Goal: Task Accomplishment & Management: Manage account settings

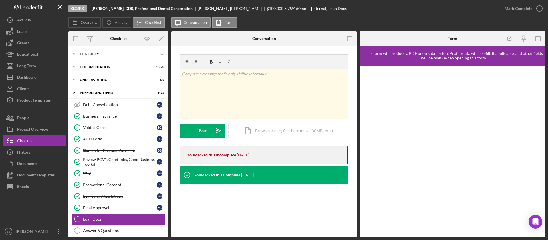
scroll to position [39, 0]
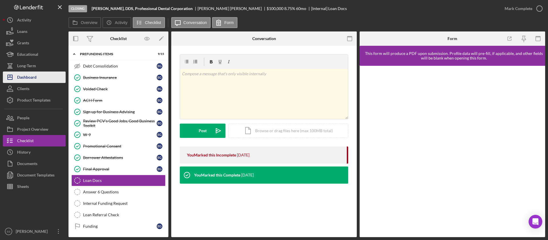
click at [33, 77] on div "Dashboard" at bounding box center [26, 77] width 19 height 13
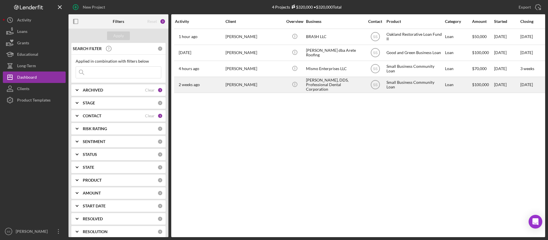
click at [256, 83] on div "[PERSON_NAME]" at bounding box center [254, 84] width 57 height 15
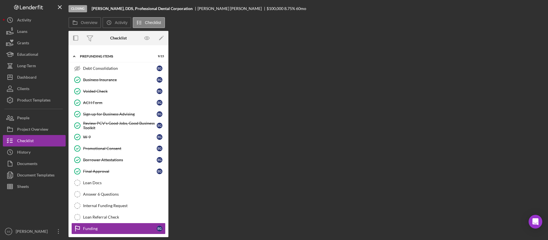
scroll to position [39, 0]
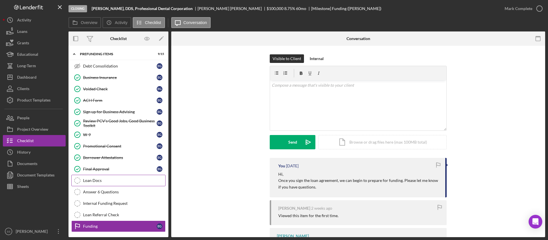
click at [89, 181] on div "Loan Docs" at bounding box center [124, 180] width 82 height 5
